Goal: Navigation & Orientation: Find specific page/section

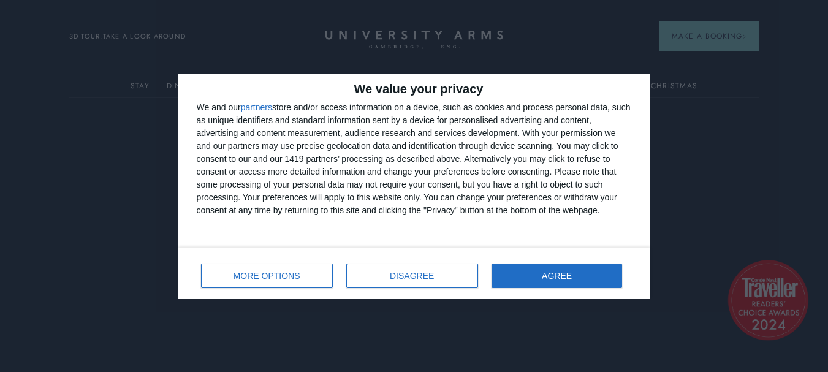
scroll to position [69, 0]
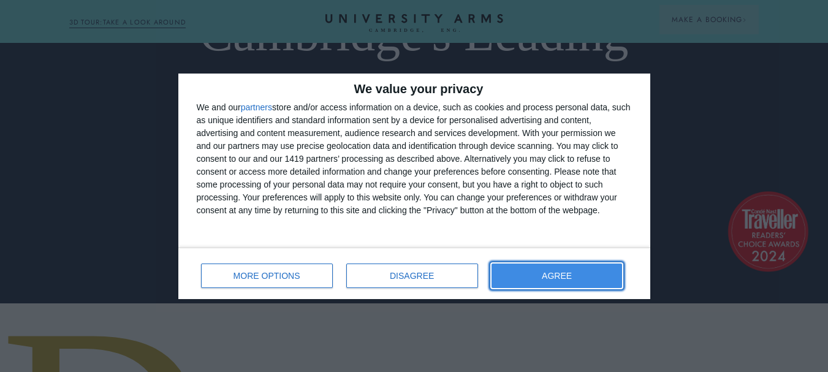
click at [609, 264] on button "AGREE" at bounding box center [557, 276] width 131 height 25
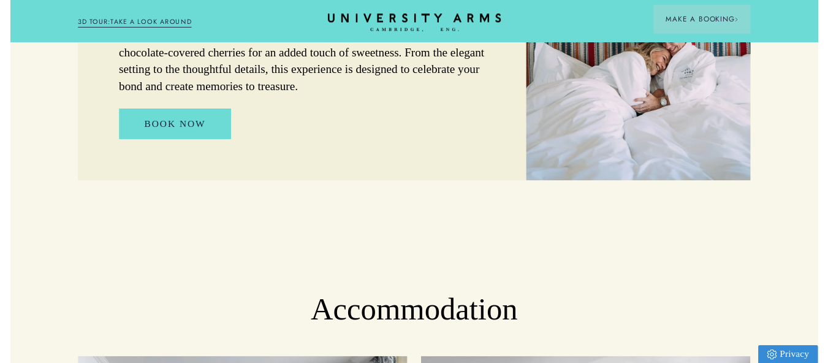
scroll to position [0, 0]
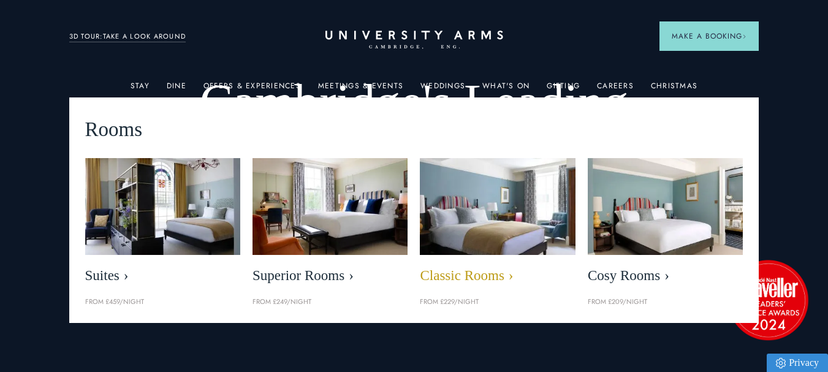
click at [452, 210] on img at bounding box center [497, 207] width 178 height 112
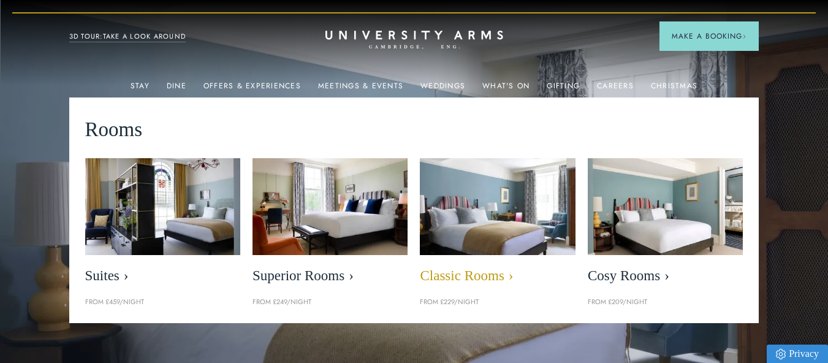
click at [478, 273] on span "Classic Rooms" at bounding box center [497, 275] width 155 height 17
click at [456, 265] on link "Classic Rooms" at bounding box center [497, 224] width 155 height 132
click at [457, 276] on span "Classic Rooms" at bounding box center [497, 275] width 155 height 17
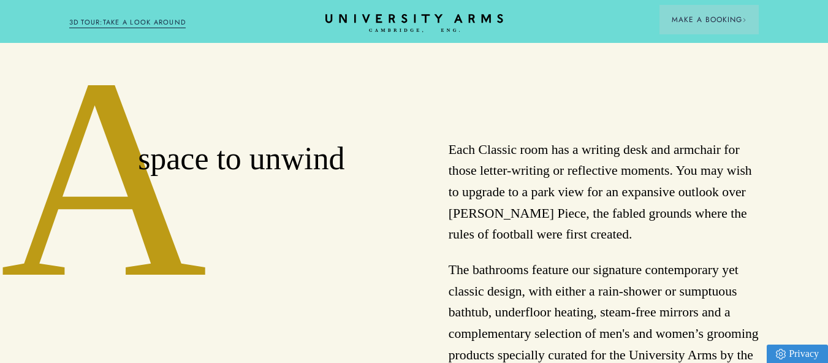
scroll to position [408, 0]
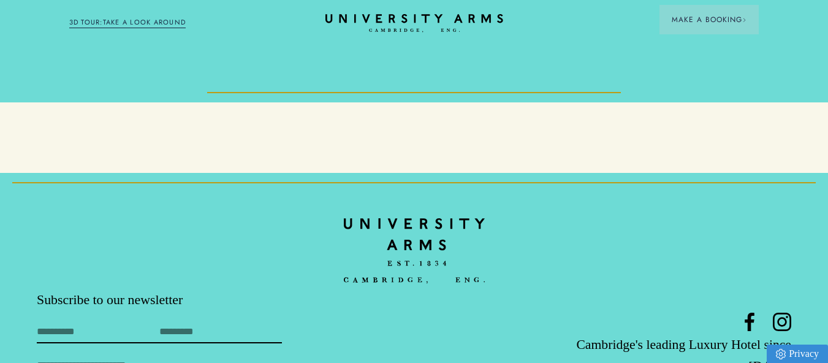
scroll to position [3759, 0]
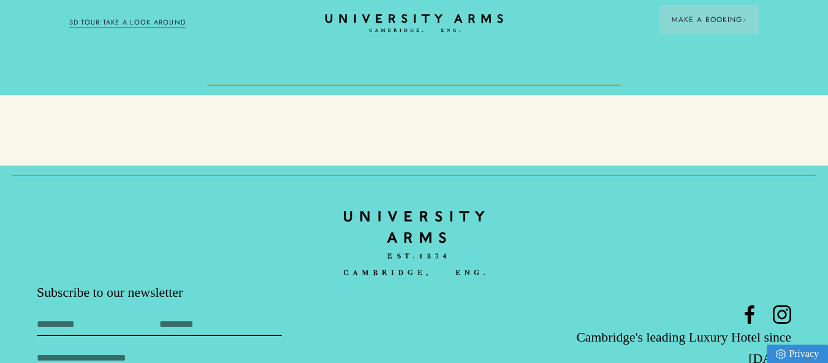
drag, startPoint x: 795, startPoint y: 295, endPoint x: 620, endPoint y: 299, distance: 175.4
click at [620, 299] on footer "Subscribe to our newsletter First Name Last Name Email By subscribing to our ne…" at bounding box center [414, 339] width 828 height 347
copy link "[EMAIL_ADDRESS][DOMAIN_NAME]"
